Goal: Find specific page/section: Find specific page/section

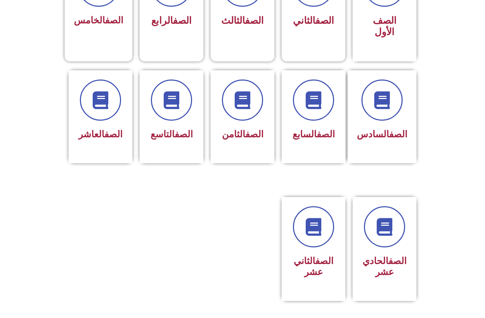
scroll to position [244, 0]
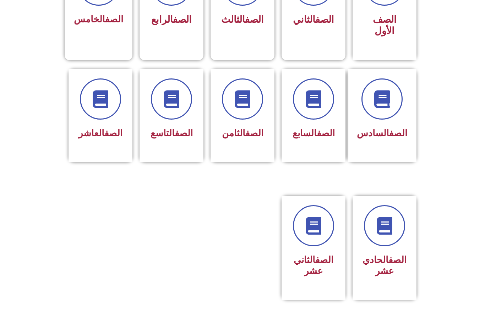
click at [182, 133] on link "الصف" at bounding box center [184, 133] width 18 height 11
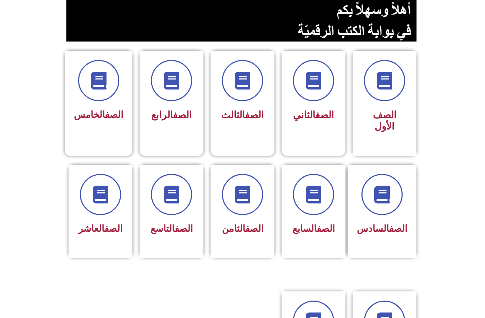
scroll to position [148, 0]
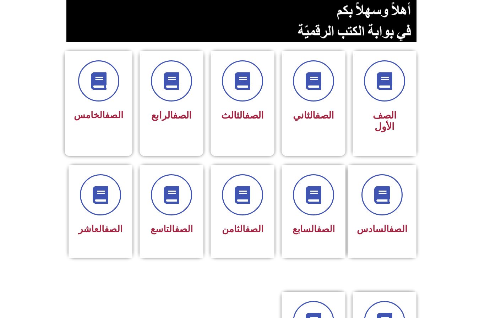
click at [185, 212] on span at bounding box center [171, 194] width 41 height 41
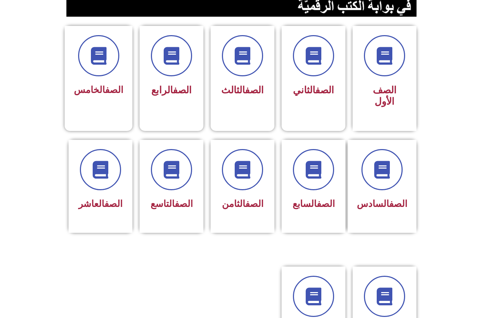
click at [111, 194] on div "الصف العاشر" at bounding box center [100, 181] width 45 height 64
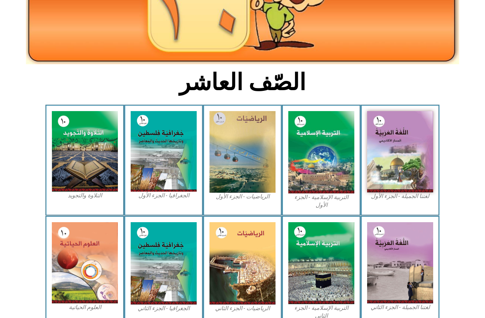
scroll to position [110, 0]
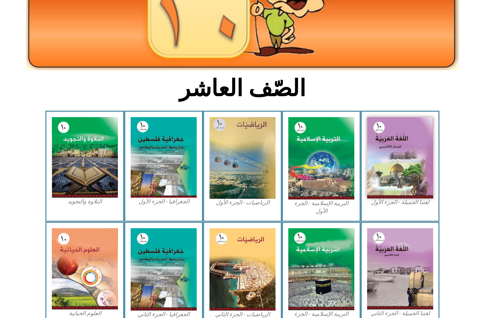
click at [399, 155] on img at bounding box center [400, 157] width 66 height 81
click at [414, 174] on img at bounding box center [400, 157] width 66 height 81
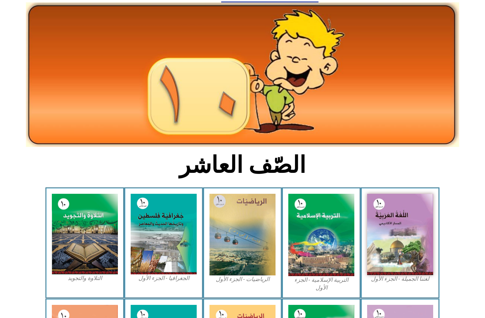
scroll to position [34, 0]
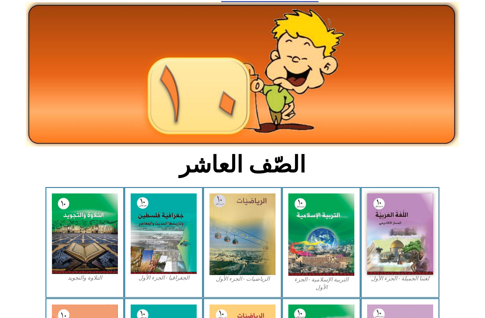
click at [414, 230] on img at bounding box center [400, 233] width 66 height 81
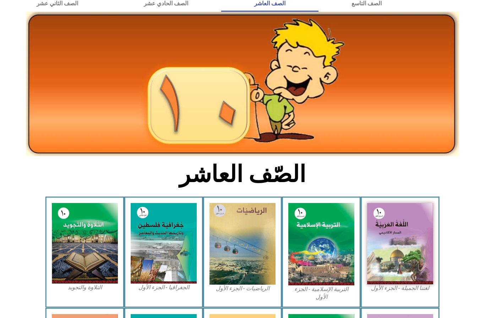
scroll to position [0, 0]
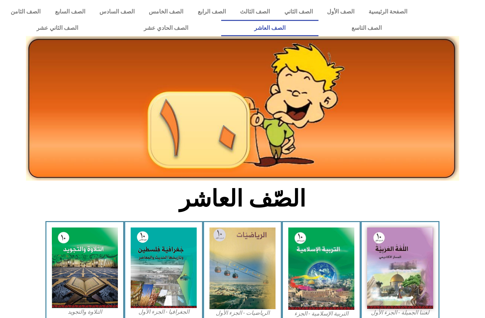
click at [411, 269] on img at bounding box center [400, 267] width 66 height 81
click at [397, 268] on img at bounding box center [400, 267] width 66 height 81
click at [344, 28] on link "الصف التاسع" at bounding box center [366, 28] width 96 height 16
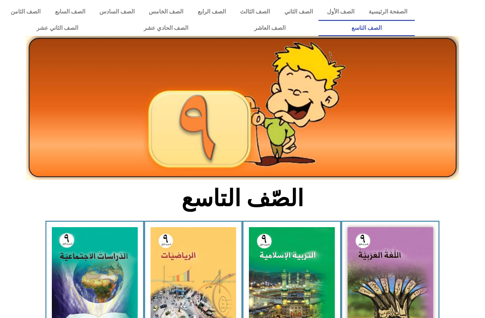
click at [293, 29] on link "الصف العاشر" at bounding box center [269, 28] width 97 height 16
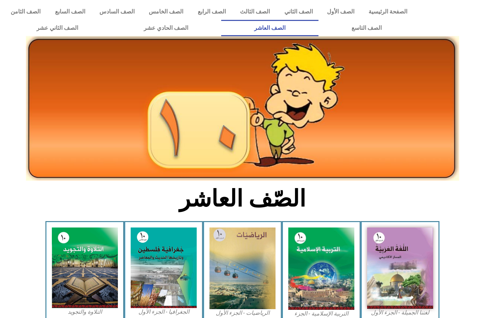
click at [403, 267] on img at bounding box center [400, 267] width 66 height 81
click at [405, 274] on img at bounding box center [400, 267] width 66 height 81
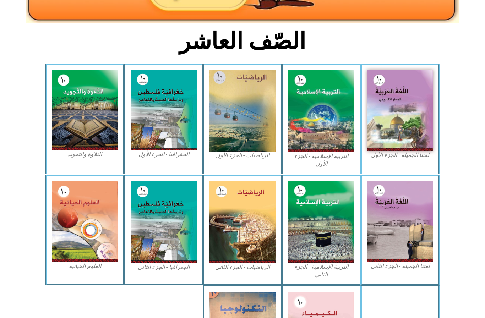
scroll to position [156, 0]
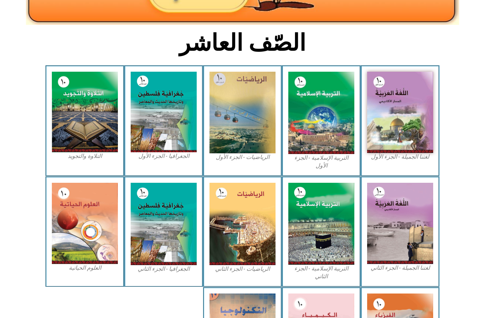
click at [410, 134] on img at bounding box center [400, 112] width 66 height 81
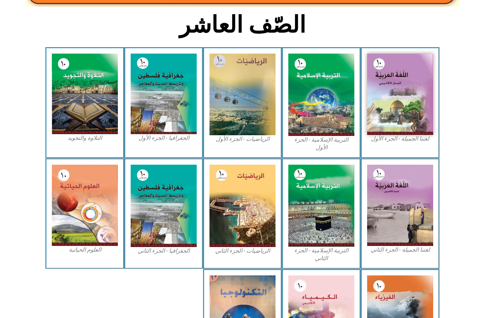
scroll to position [174, 0]
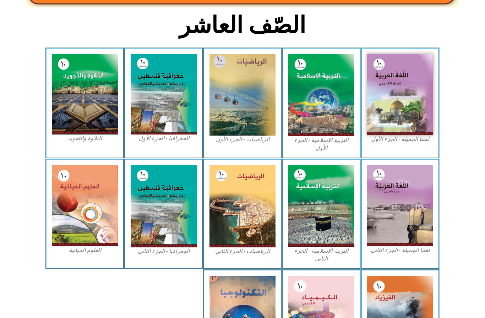
click at [404, 106] on img at bounding box center [400, 94] width 66 height 81
click at [405, 105] on img at bounding box center [400, 94] width 66 height 81
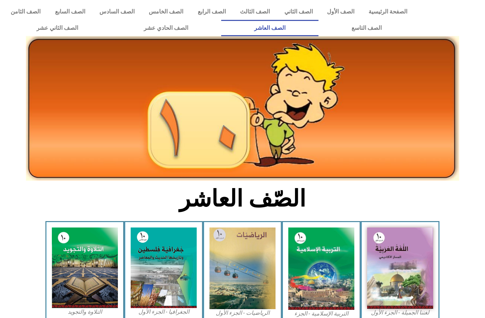
scroll to position [219, 0]
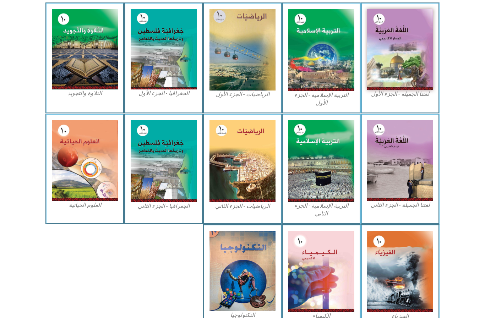
click at [405, 67] on img at bounding box center [400, 49] width 66 height 81
click at [412, 64] on img at bounding box center [400, 49] width 66 height 81
click at [347, 68] on img at bounding box center [321, 50] width 66 height 82
click at [395, 43] on img at bounding box center [400, 49] width 66 height 81
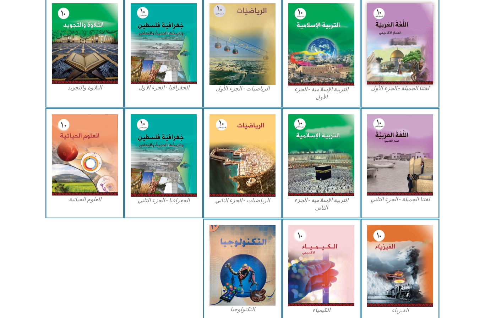
click at [411, 44] on img at bounding box center [400, 43] width 66 height 81
